Goal: Navigation & Orientation: Understand site structure

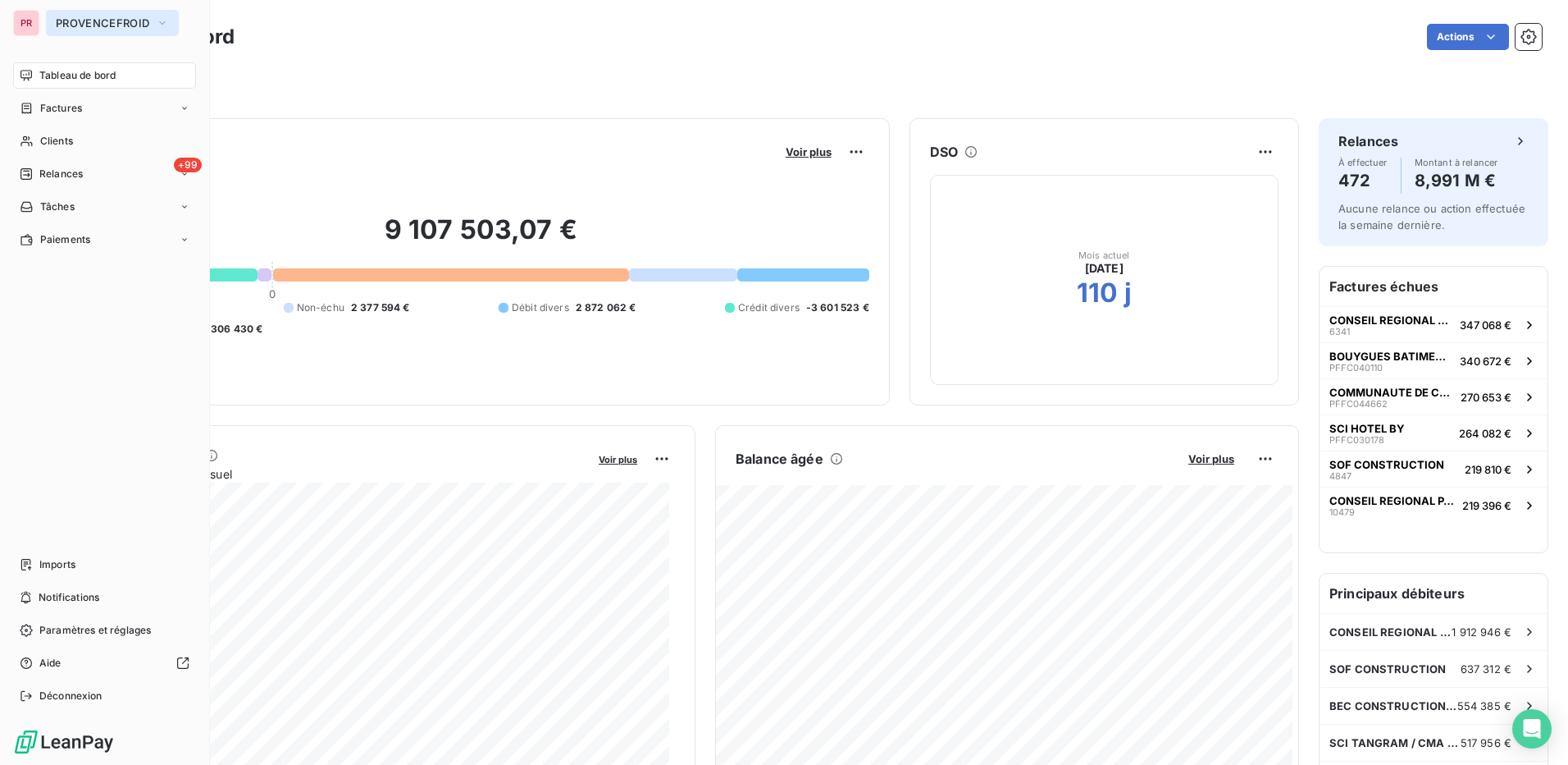
click at [85, 19] on span "PROVENCEFROID" at bounding box center [102, 23] width 94 height 13
click at [67, 567] on span "Imports" at bounding box center [57, 565] width 36 height 15
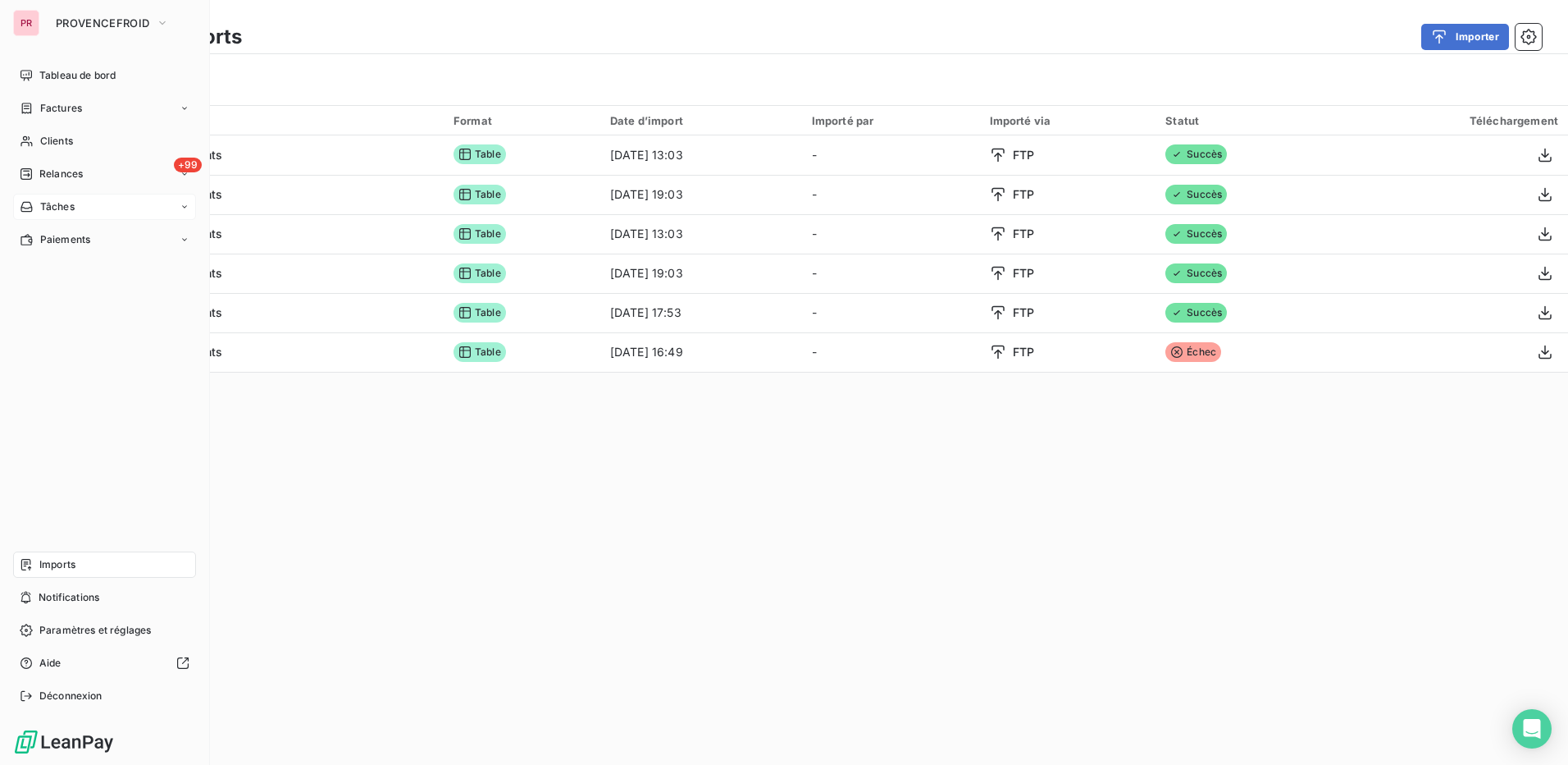
click at [82, 204] on div "Tâches" at bounding box center [104, 207] width 183 height 26
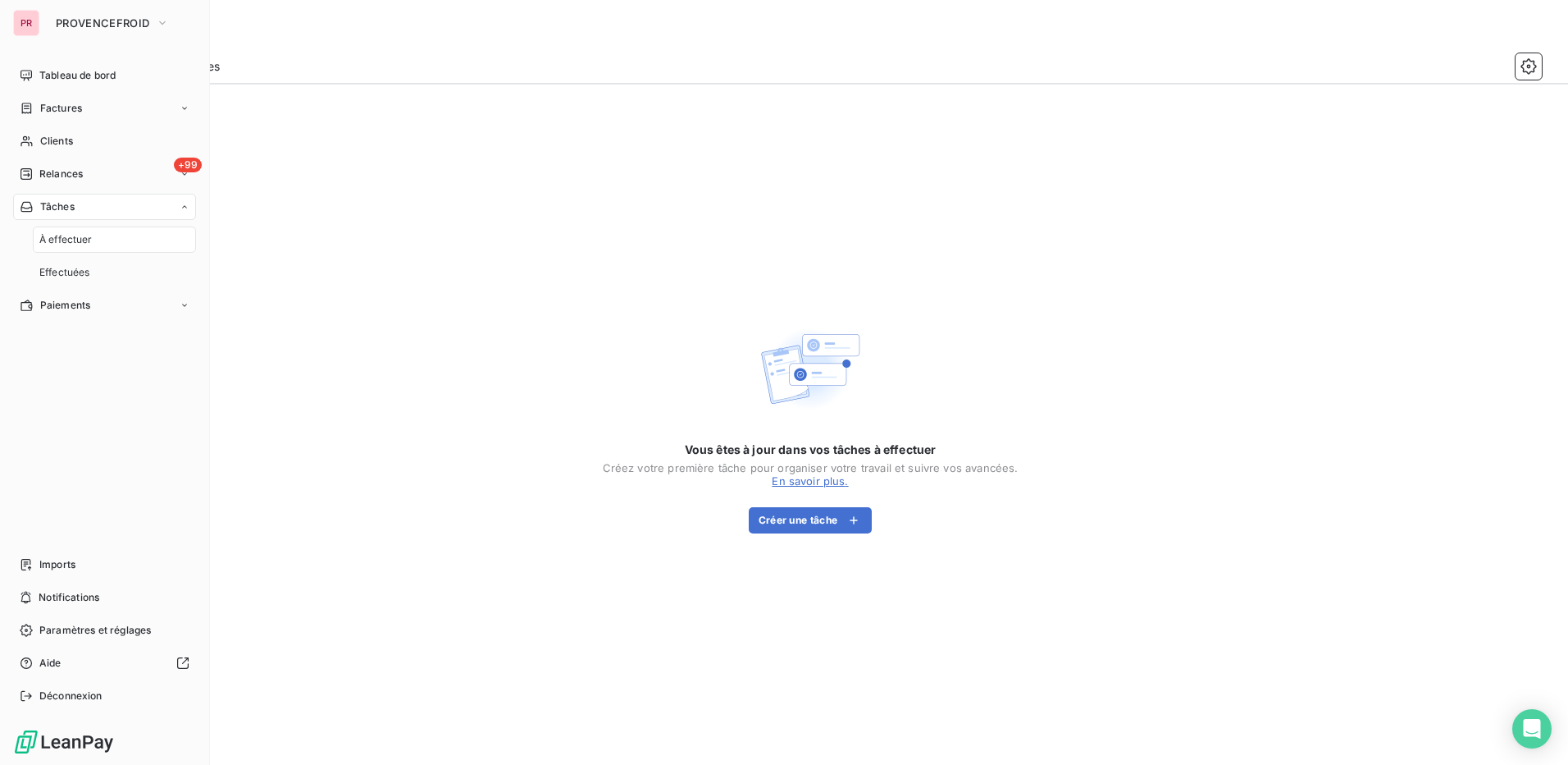
click at [82, 204] on div "Tâches" at bounding box center [104, 207] width 183 height 26
click at [75, 238] on span "Paiements" at bounding box center [65, 239] width 50 height 15
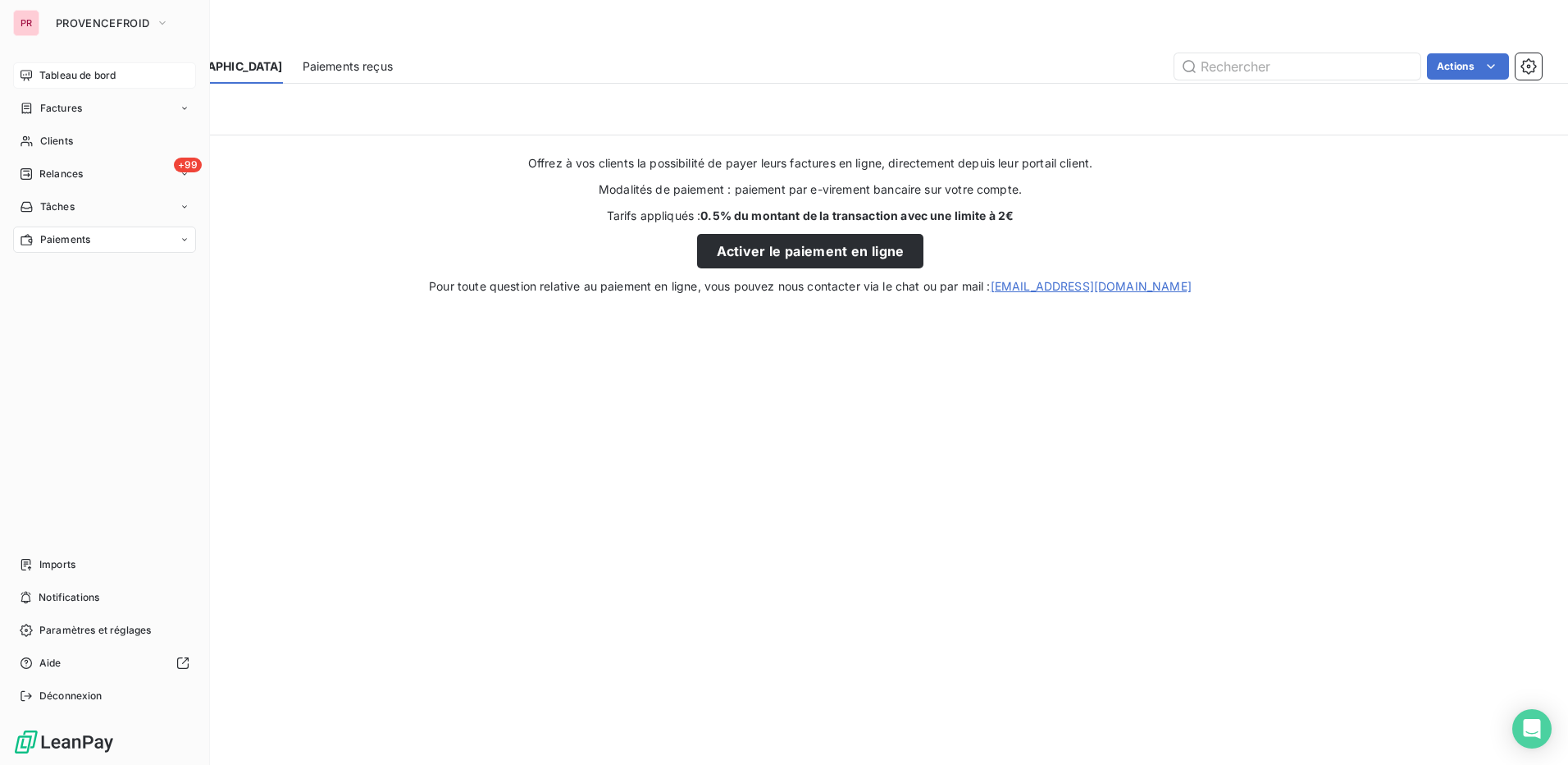
click at [61, 78] on span "Tableau de bord" at bounding box center [77, 75] width 76 height 15
